Goal: Task Accomplishment & Management: Use online tool/utility

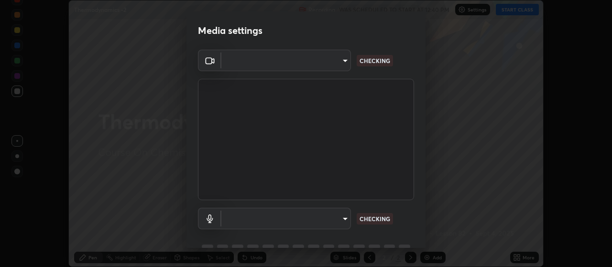
scroll to position [46, 0]
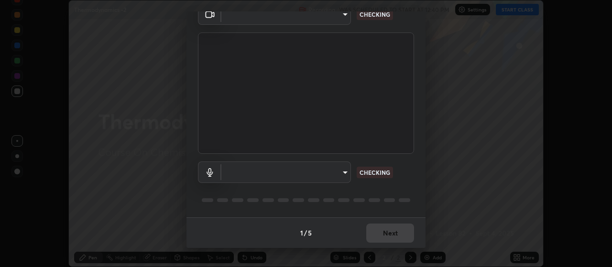
type input "80c3748f7047bfa8a2e3beb73f5809e9ad7c39e7d775a1a6b919bd05adb1d46d"
type input "04304df582d3fb9e914b98a99a30fc8828bda1270300df0408f8e04cb60530a5"
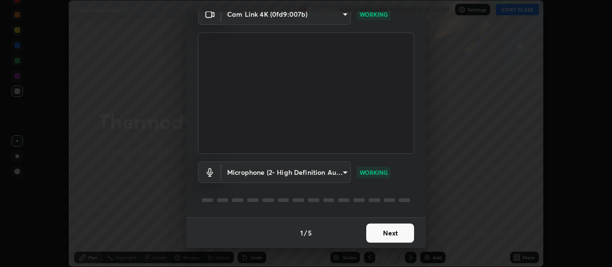
click at [387, 233] on button "Next" at bounding box center [390, 233] width 48 height 19
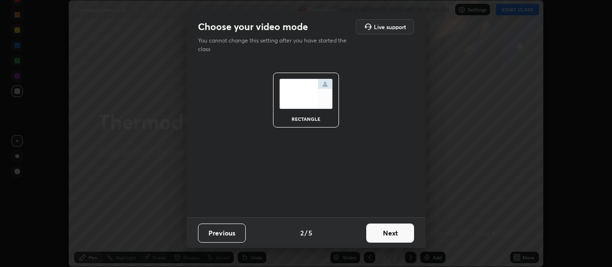
scroll to position [0, 0]
click at [387, 233] on button "Next" at bounding box center [390, 233] width 48 height 19
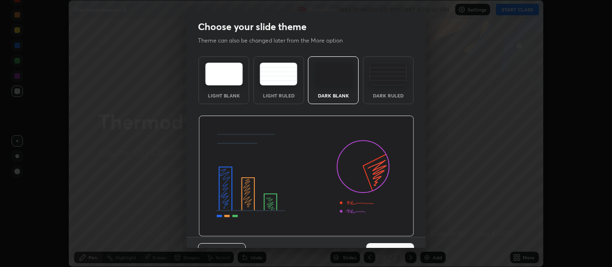
click at [393, 247] on button "Next" at bounding box center [390, 252] width 48 height 19
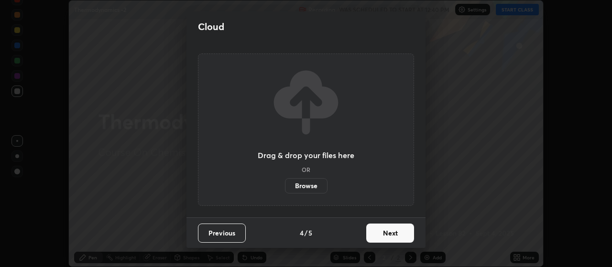
click at [388, 236] on button "Next" at bounding box center [390, 233] width 48 height 19
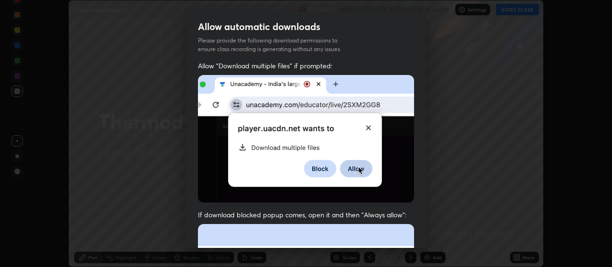
click at [425, 239] on div "Allow automatic downloads Please provide the following download permissions to …" at bounding box center [306, 133] width 612 height 267
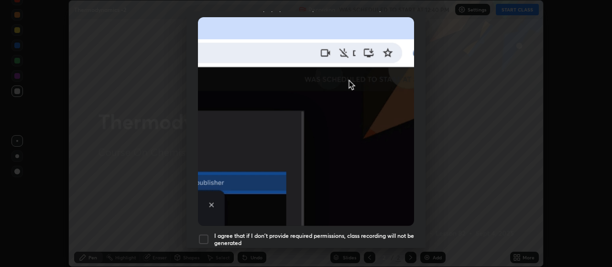
click at [205, 235] on div at bounding box center [203, 239] width 11 height 11
click at [421, 242] on div "Allow "Download multiple files" if prompted: If download blocked popup comes, o…" at bounding box center [305, 55] width 239 height 402
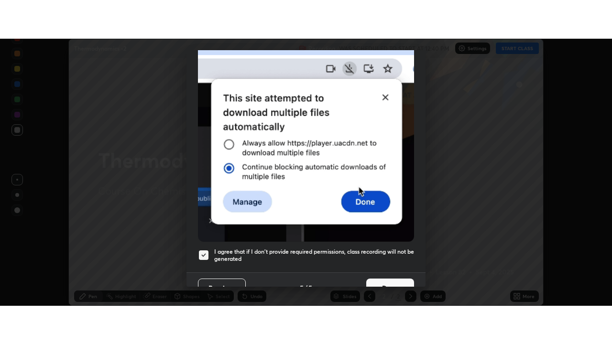
scroll to position [241, 0]
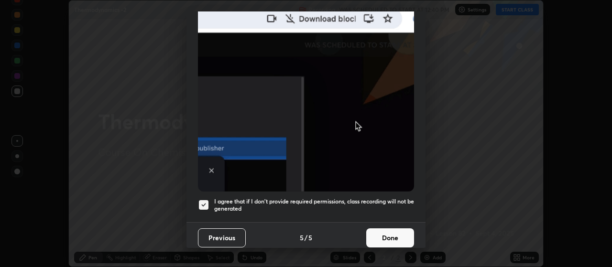
click at [392, 233] on button "Done" at bounding box center [390, 237] width 48 height 19
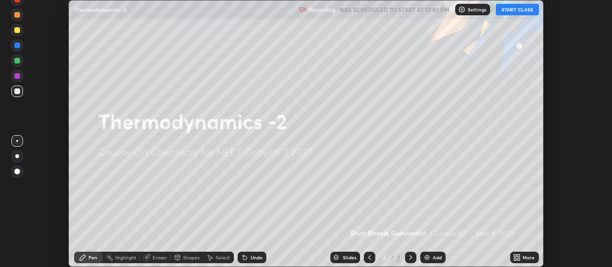
click at [513, 11] on button "START CLASS" at bounding box center [516, 9] width 43 height 11
click at [431, 258] on div "Add" at bounding box center [432, 257] width 25 height 11
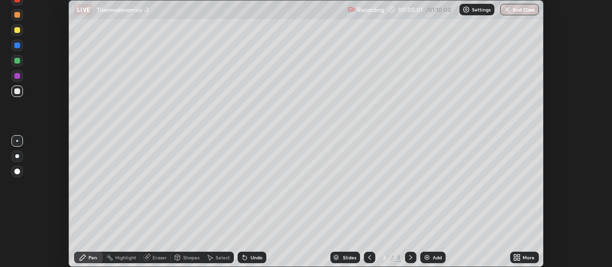
click at [434, 259] on div "Add" at bounding box center [436, 257] width 9 height 5
click at [435, 256] on div "Add" at bounding box center [436, 257] width 9 height 5
click at [435, 254] on div "Add" at bounding box center [432, 257] width 25 height 11
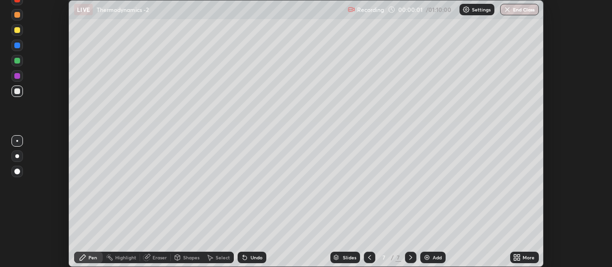
click at [434, 255] on div "Add" at bounding box center [436, 257] width 9 height 5
click at [434, 255] on div "Add" at bounding box center [437, 257] width 9 height 5
click at [434, 252] on div "Add" at bounding box center [432, 257] width 25 height 11
click at [434, 253] on div "Add" at bounding box center [432, 257] width 25 height 11
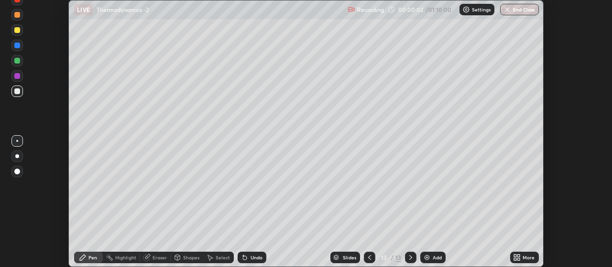
click at [368, 257] on icon at bounding box center [369, 257] width 3 height 5
click at [369, 257] on icon at bounding box center [369, 258] width 8 height 8
click at [369, 258] on icon at bounding box center [369, 258] width 8 height 8
click at [369, 257] on icon at bounding box center [369, 257] width 3 height 5
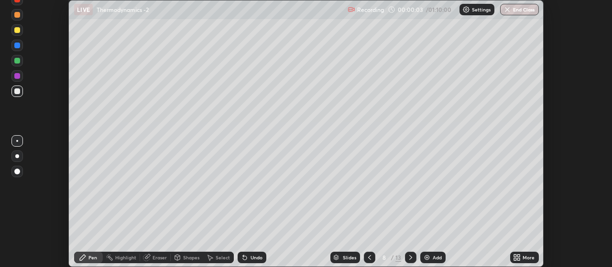
click at [369, 258] on icon at bounding box center [369, 258] width 8 height 8
click at [368, 256] on icon at bounding box center [369, 258] width 8 height 8
click at [370, 258] on icon at bounding box center [369, 258] width 8 height 8
click at [367, 255] on icon at bounding box center [369, 258] width 8 height 8
click at [370, 255] on icon at bounding box center [369, 258] width 8 height 8
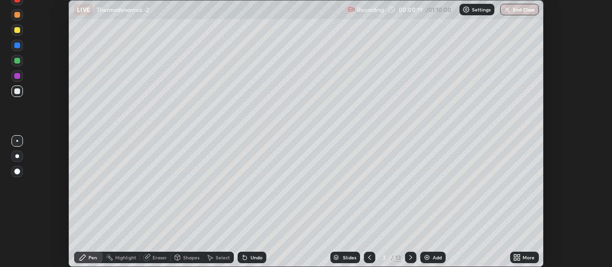
click at [522, 258] on div "More" at bounding box center [524, 257] width 29 height 11
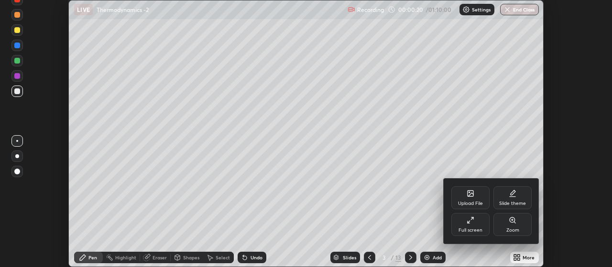
click at [471, 223] on icon at bounding box center [470, 220] width 8 height 8
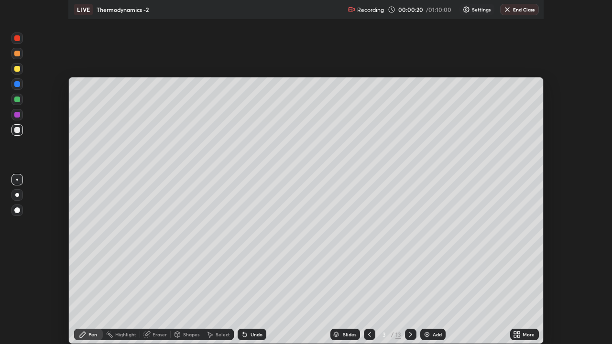
scroll to position [344, 612]
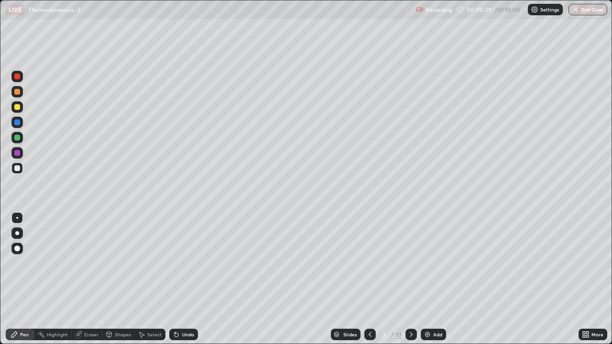
click at [18, 107] on div at bounding box center [17, 107] width 6 height 6
click at [18, 154] on div at bounding box center [17, 153] width 6 height 6
click at [14, 172] on div at bounding box center [16, 167] width 11 height 11
click at [15, 139] on div at bounding box center [17, 138] width 6 height 6
click at [16, 152] on div at bounding box center [17, 153] width 6 height 6
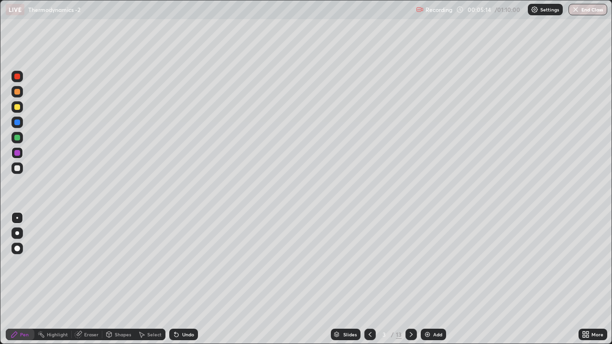
click at [12, 126] on div at bounding box center [16, 122] width 11 height 11
click at [14, 168] on div at bounding box center [17, 168] width 6 height 6
click at [18, 168] on div at bounding box center [17, 168] width 6 height 6
click at [19, 155] on div at bounding box center [17, 153] width 6 height 6
click at [16, 109] on div at bounding box center [17, 107] width 6 height 6
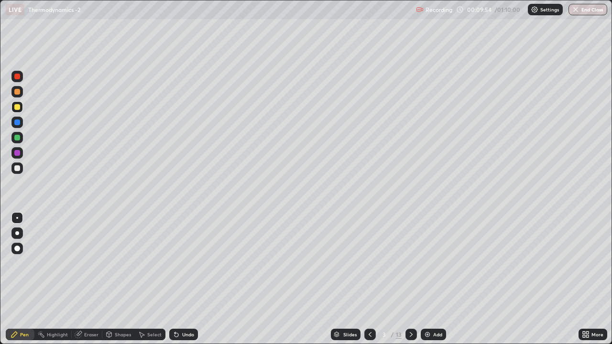
click at [13, 139] on div at bounding box center [16, 137] width 11 height 11
click at [414, 267] on div at bounding box center [410, 334] width 11 height 11
click at [17, 76] on div at bounding box center [17, 77] width 6 height 6
click at [16, 122] on div at bounding box center [17, 122] width 6 height 6
click at [16, 138] on div at bounding box center [17, 138] width 6 height 6
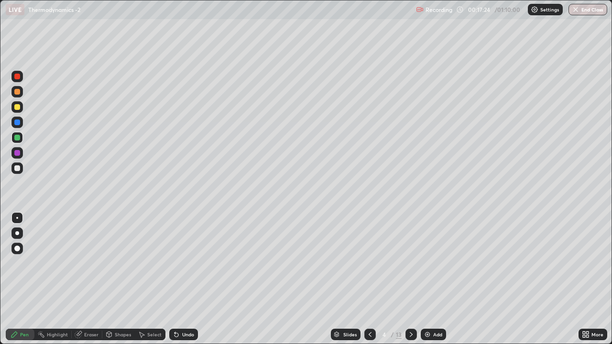
click at [15, 166] on div at bounding box center [17, 168] width 6 height 6
click at [368, 267] on icon at bounding box center [370, 335] width 8 height 8
click at [409, 267] on icon at bounding box center [411, 335] width 8 height 8
click at [410, 267] on icon at bounding box center [411, 335] width 8 height 8
click at [16, 168] on div at bounding box center [17, 168] width 6 height 6
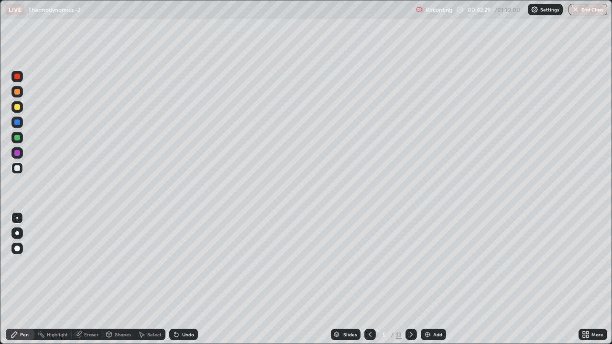
click at [14, 123] on div at bounding box center [17, 122] width 6 height 6
click at [16, 168] on div at bounding box center [17, 168] width 6 height 6
click at [15, 136] on div at bounding box center [17, 138] width 6 height 6
click at [409, 267] on icon at bounding box center [411, 335] width 8 height 8
click at [17, 121] on div at bounding box center [17, 122] width 6 height 6
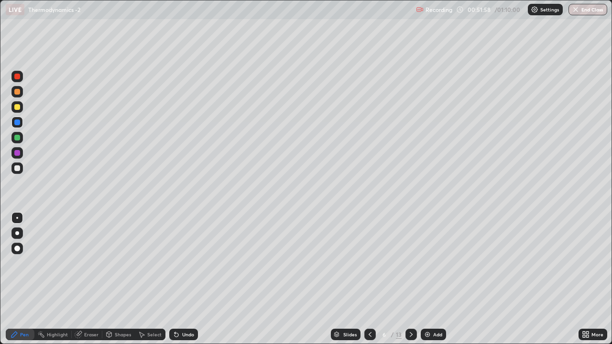
click at [365, 267] on div at bounding box center [369, 334] width 11 height 11
click at [410, 267] on icon at bounding box center [411, 335] width 8 height 8
click at [369, 267] on icon at bounding box center [370, 335] width 8 height 8
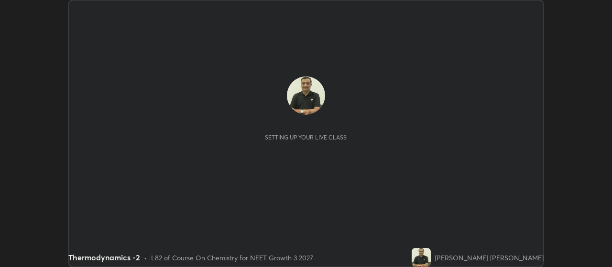
scroll to position [267, 612]
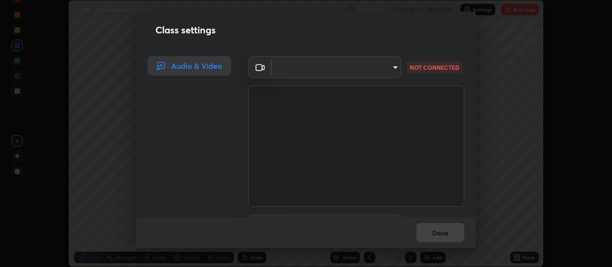
click at [44, 135] on div "Class settings Audio & Video ​ NOT CONNECTED ​ NOT CONNECTED Done" at bounding box center [306, 133] width 612 height 267
click at [377, 65] on body "Erase all LIVE Thermodynamics -2 Recording 01:15:08 / 01:10:00 Settings End Cla…" at bounding box center [306, 133] width 612 height 267
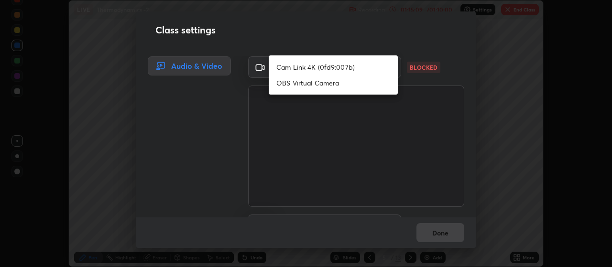
click at [364, 68] on li "Cam Link 4K (0fd9:007b)" at bounding box center [332, 67] width 129 height 16
type input "80c3748f7047bfa8a2e3beb73f5809e9ad7c39e7d775a1a6b919bd05adb1d46d"
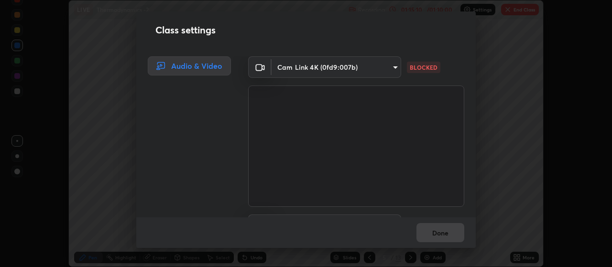
click at [341, 121] on video at bounding box center [356, 146] width 216 height 121
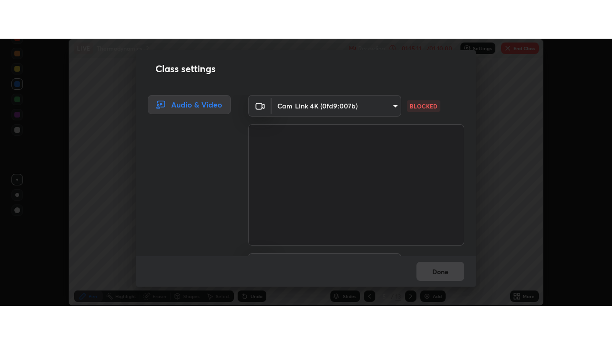
scroll to position [56, 0]
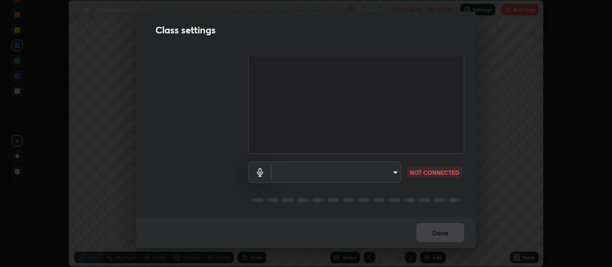
click at [351, 167] on body "Erase all LIVE Thermodynamics -2 Recording 01:15:11 / 01:10:00 Settings End Cla…" at bounding box center [306, 133] width 612 height 267
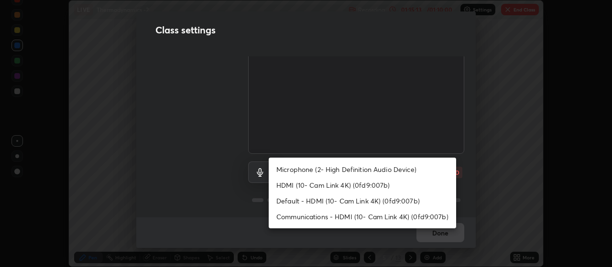
click at [354, 187] on li "HDMI (10- Cam Link 4K) (0fd9:007b)" at bounding box center [361, 185] width 187 height 16
type input "30cd0fe227a6024062a7823df00eec3416dedd187d5392b4631e60810d2d8d10"
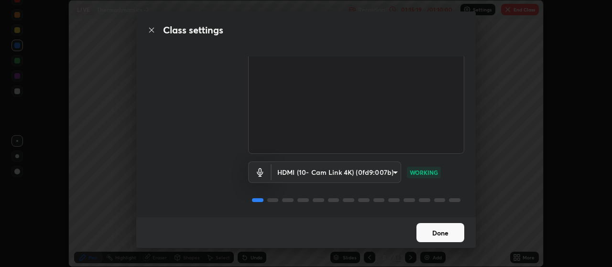
click at [437, 235] on button "Done" at bounding box center [440, 232] width 48 height 19
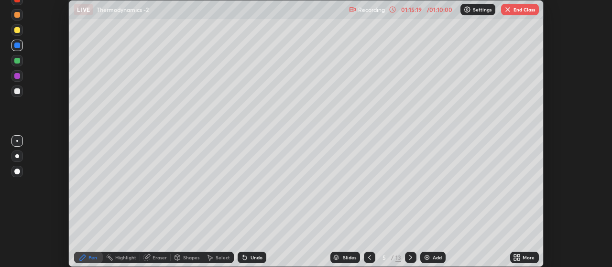
click at [441, 231] on button "Done" at bounding box center [440, 232] width 48 height 19
click at [520, 258] on icon at bounding box center [517, 258] width 8 height 8
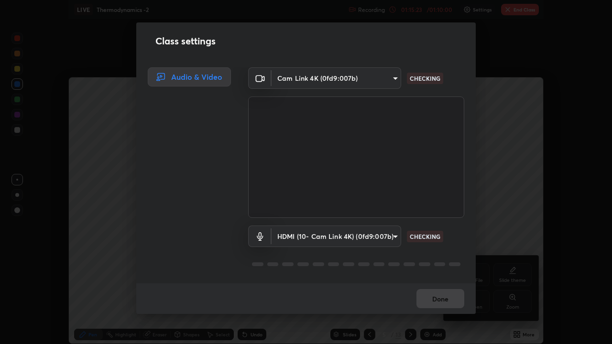
scroll to position [344, 612]
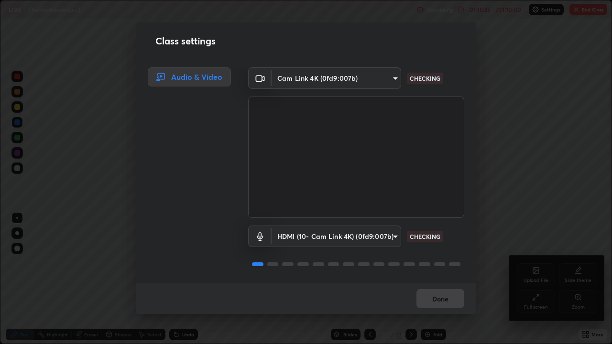
click at [372, 230] on body "Erase all LIVE Thermodynamics -2 Recording 01:15:25 / 01:10:00 Settings End Cla…" at bounding box center [306, 172] width 612 height 344
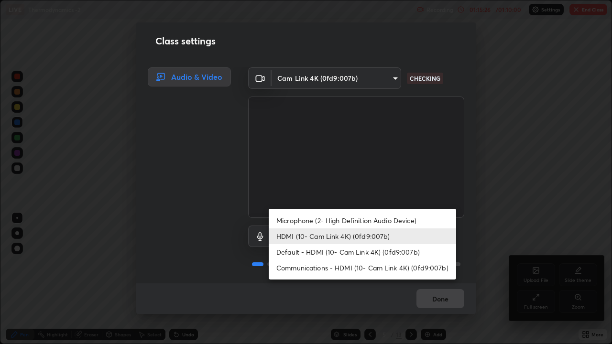
click at [393, 236] on li "HDMI (10- Cam Link 4K) (0fd9:007b)" at bounding box center [361, 236] width 187 height 16
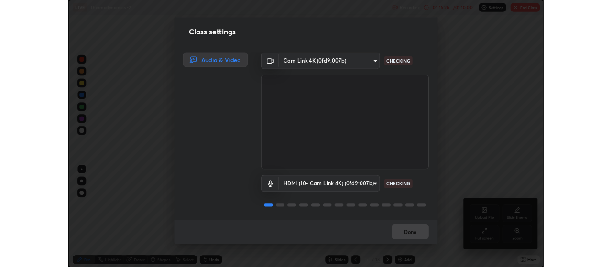
scroll to position [1, 0]
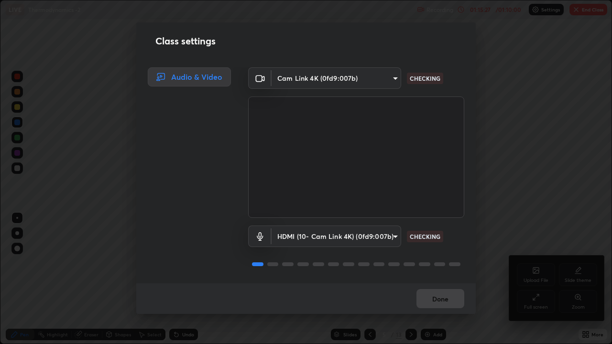
click at [444, 267] on div "Done" at bounding box center [305, 298] width 339 height 31
click at [448, 267] on button "Done" at bounding box center [440, 298] width 48 height 19
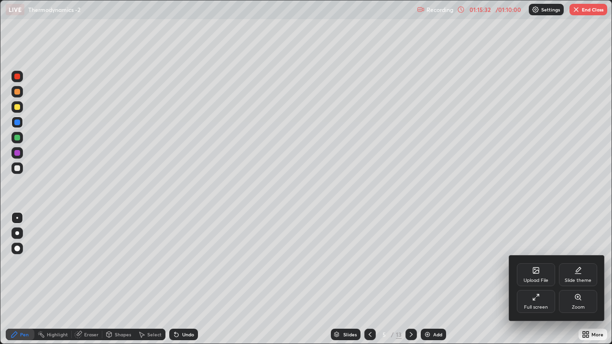
click at [592, 12] on div at bounding box center [306, 172] width 612 height 344
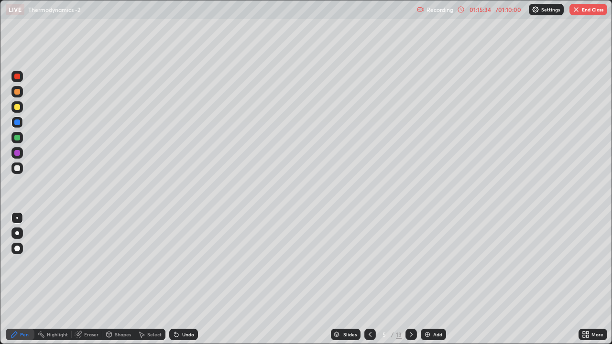
click at [591, 10] on button "End Class" at bounding box center [588, 9] width 38 height 11
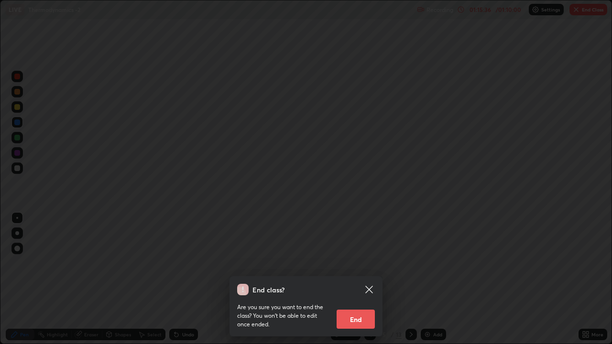
click at [361, 267] on button "End" at bounding box center [355, 319] width 38 height 19
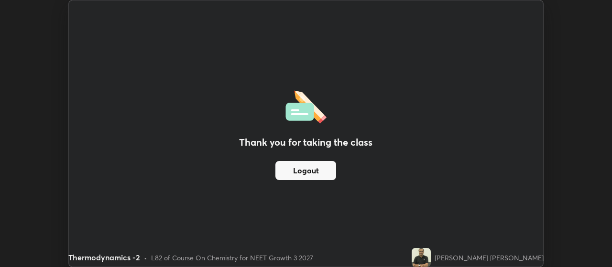
scroll to position [47508, 47164]
